Goal: Transaction & Acquisition: Subscribe to service/newsletter

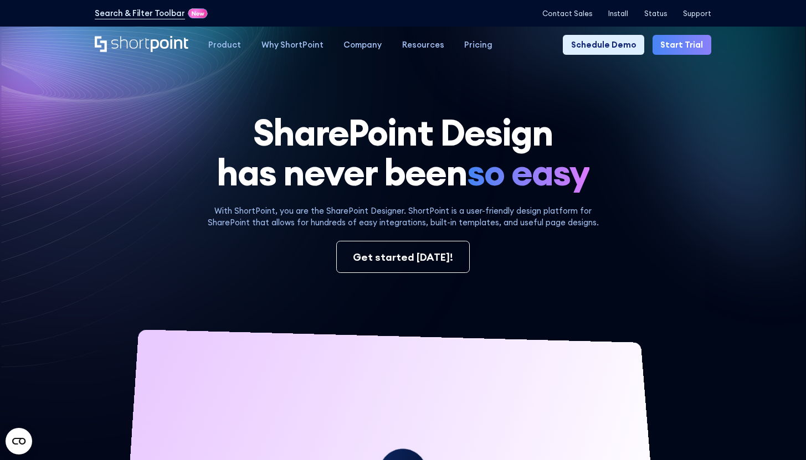
click at [692, 44] on link "Start Trial" at bounding box center [681, 45] width 59 height 20
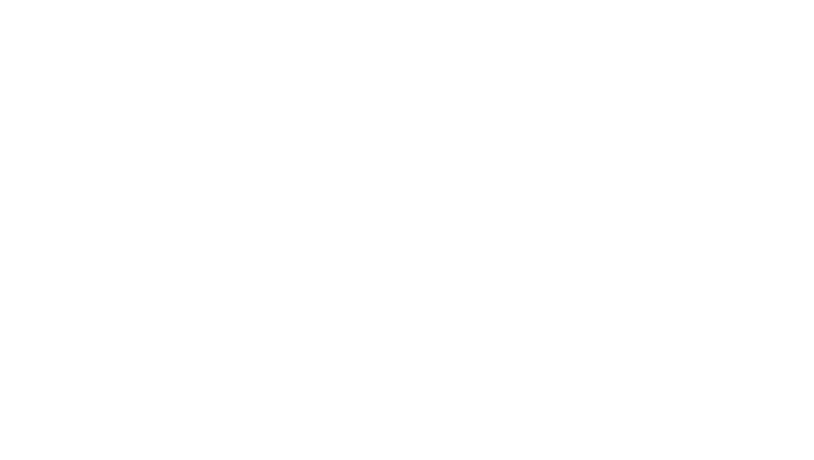
select select "+351"
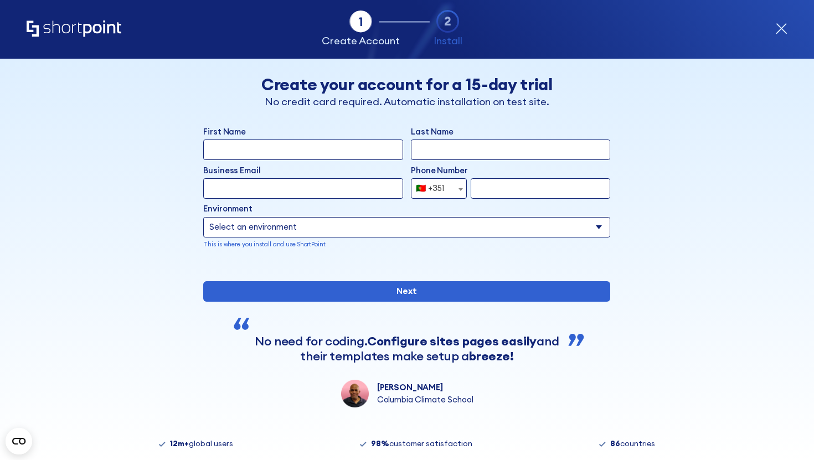
click at [315, 155] on input "First Name" at bounding box center [302, 150] width 199 height 20
type input "luisa"
click at [433, 152] on input "Last Name" at bounding box center [510, 150] width 199 height 20
type input "Silva"
click at [346, 182] on input "Business Email" at bounding box center [302, 188] width 199 height 20
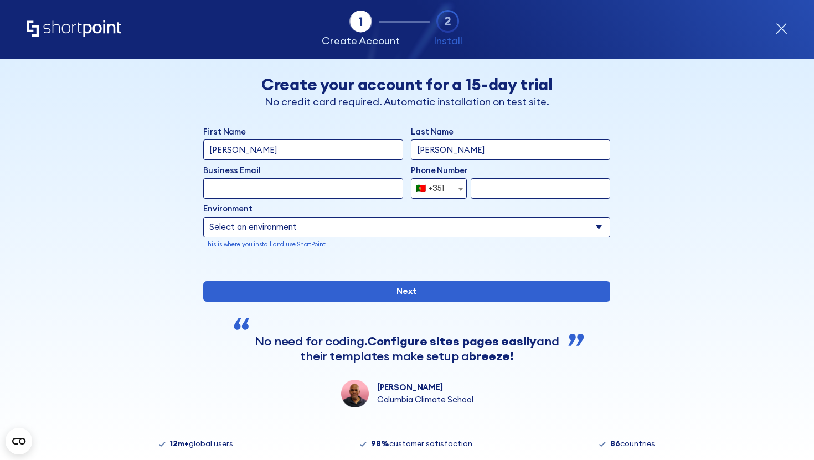
type input "luisa@shortpoint.com"
click at [511, 195] on input "form" at bounding box center [541, 188] width 140 height 20
type input "932723834"
click at [444, 220] on select "Select an environment Microsoft 365 SharePoint Online SharePoint 2019 (On-Premi…" at bounding box center [406, 227] width 407 height 20
select select "Microsoft 365"
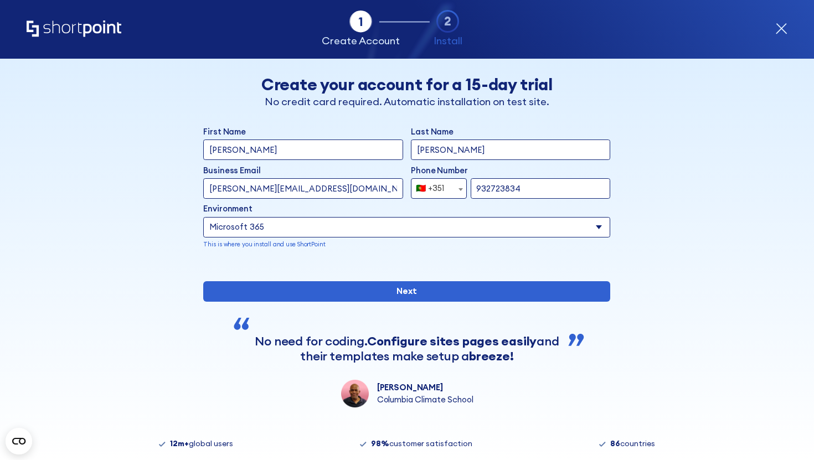
click at [203, 217] on select "Select an environment Microsoft 365 SharePoint Online SharePoint 2019 (On-Premi…" at bounding box center [406, 227] width 407 height 20
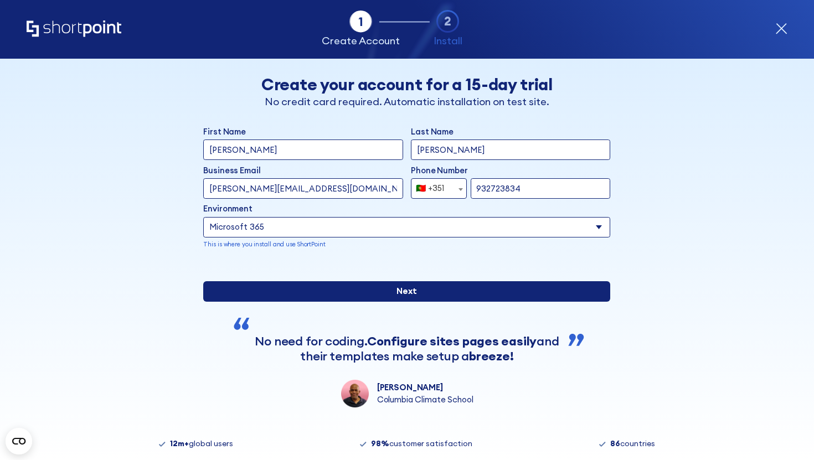
click at [438, 302] on input "Next" at bounding box center [406, 291] width 407 height 20
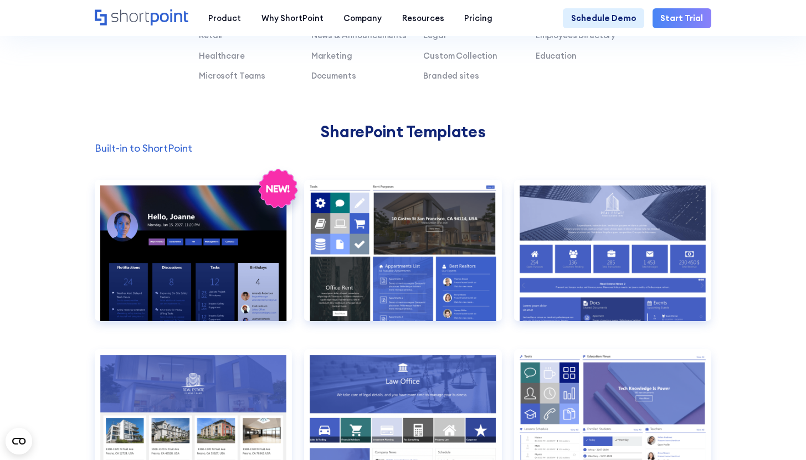
scroll to position [890, 0]
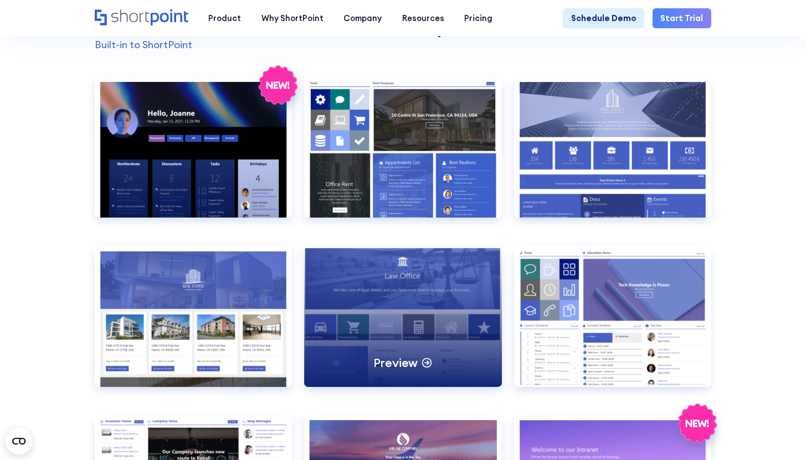
click at [385, 355] on div "Preview" at bounding box center [402, 316] width 197 height 141
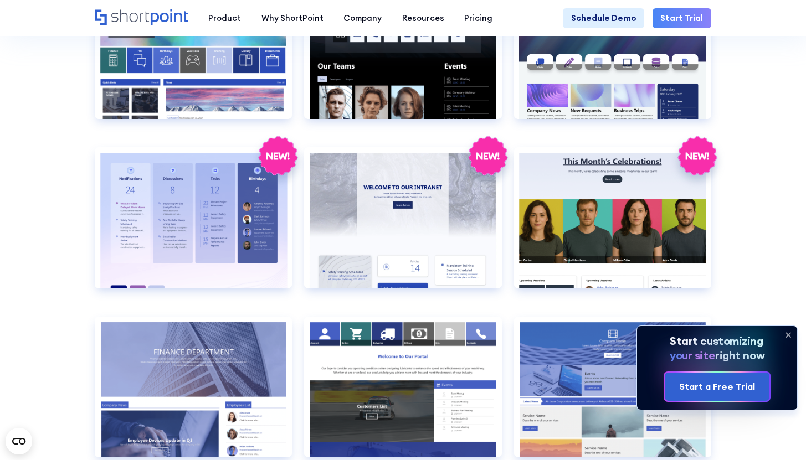
scroll to position [1750, 0]
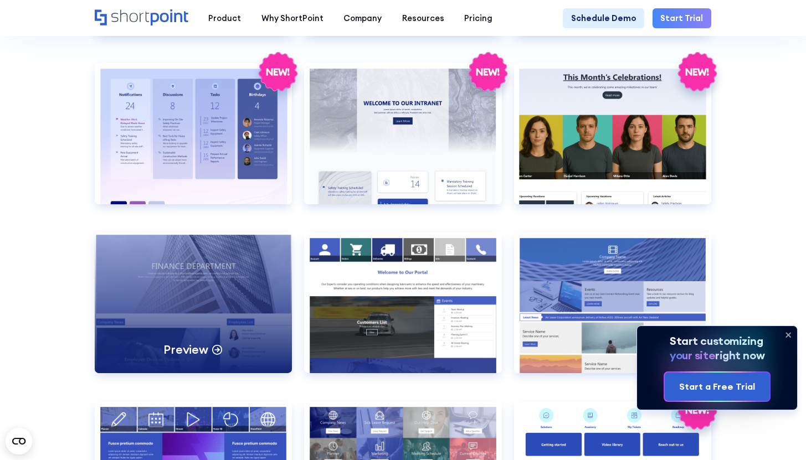
click at [236, 336] on div "Preview" at bounding box center [193, 303] width 197 height 141
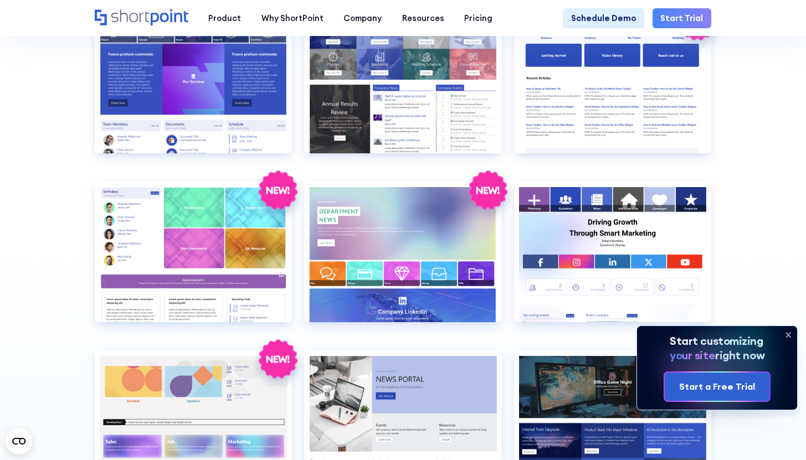
scroll to position [2353, 0]
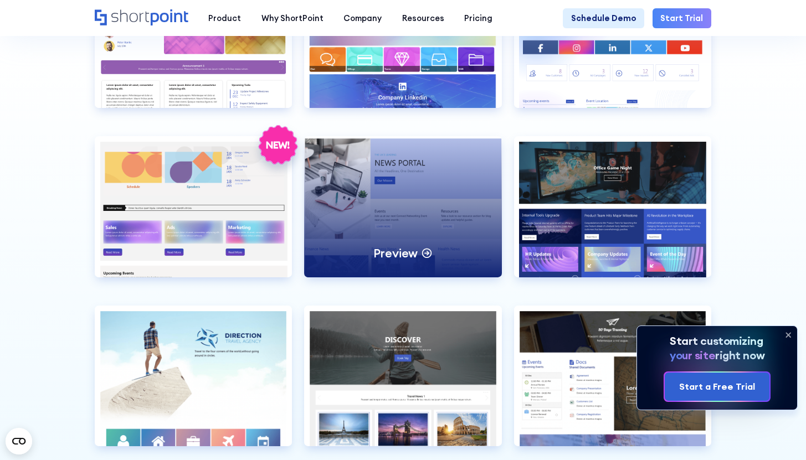
click at [352, 254] on div "Preview" at bounding box center [402, 206] width 197 height 141
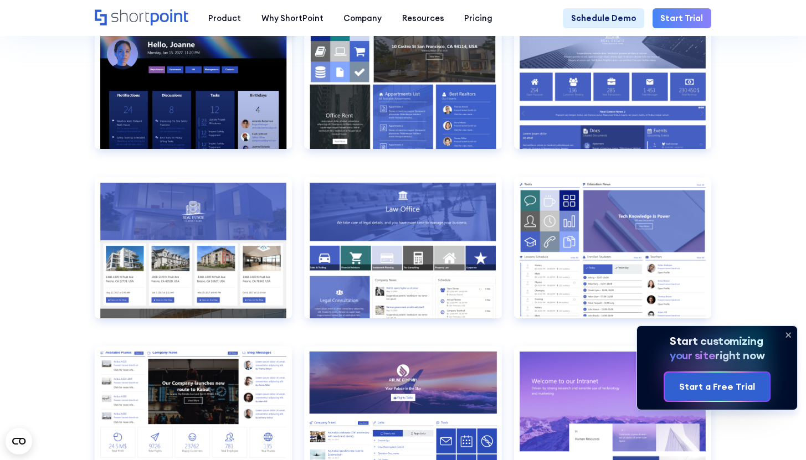
scroll to position [910, 0]
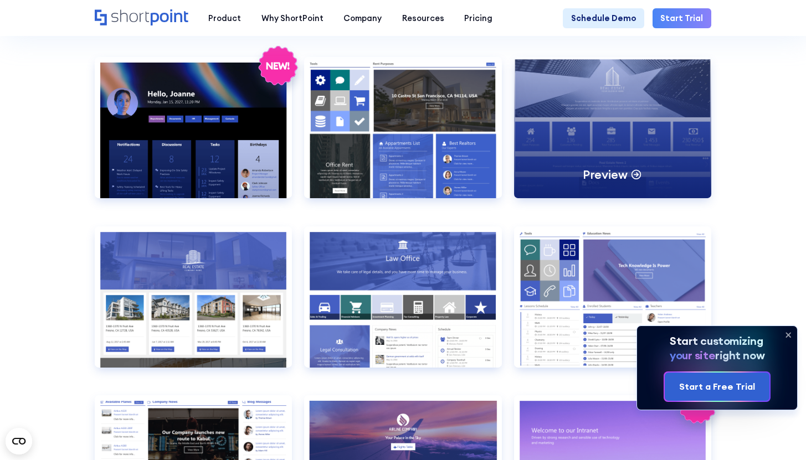
click at [553, 152] on div "Preview" at bounding box center [612, 127] width 197 height 141
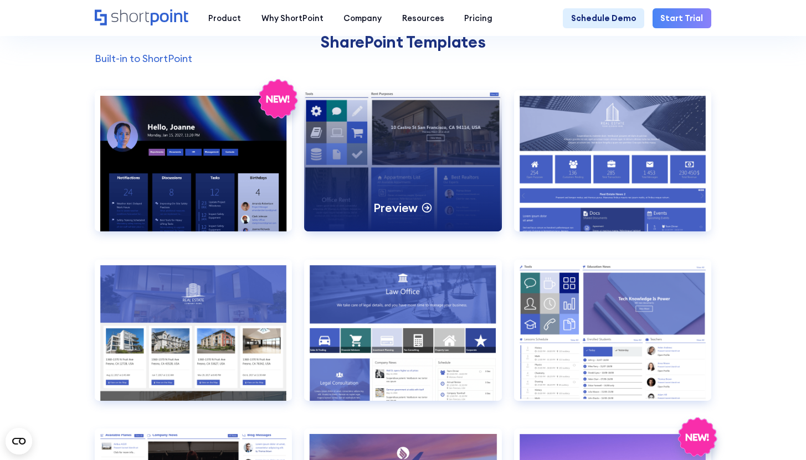
scroll to position [890, 0]
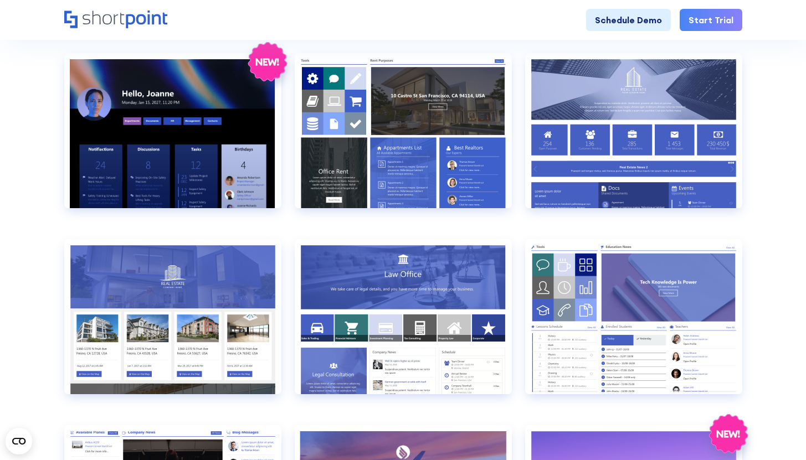
scroll to position [545, 0]
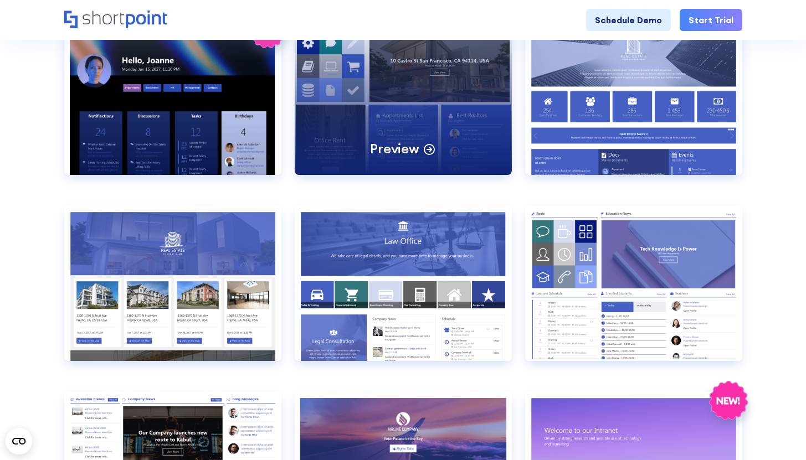
click at [386, 122] on div "Preview" at bounding box center [403, 97] width 217 height 155
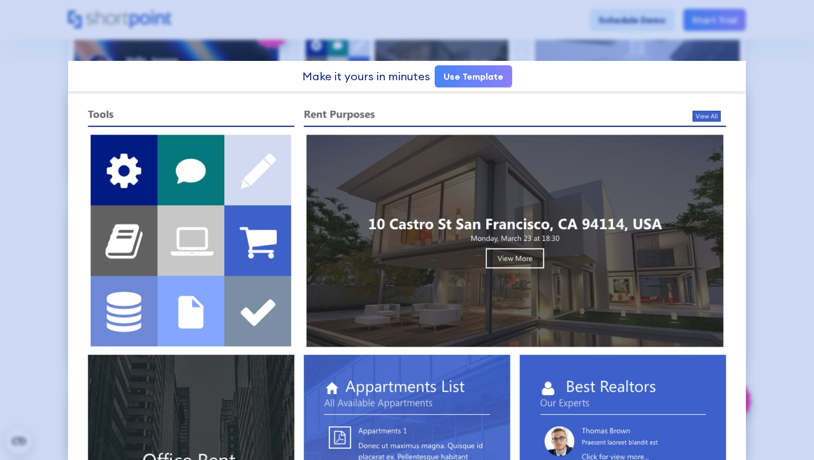
click at [631, 32] on div at bounding box center [407, 230] width 814 height 460
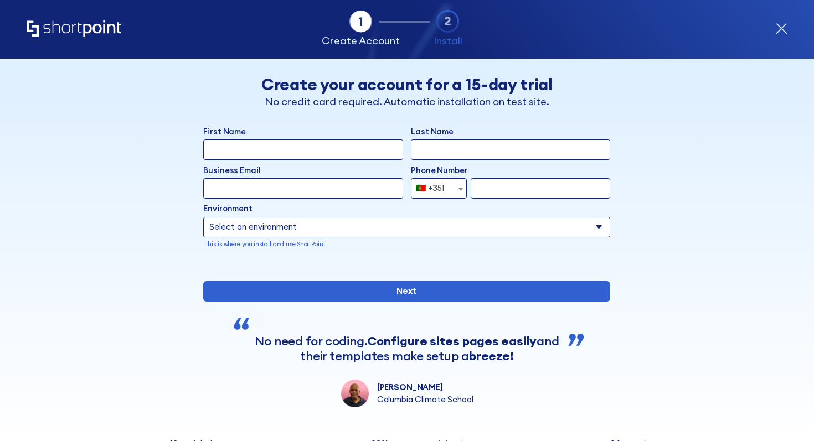
select select "+351"
